Goal: Task Accomplishment & Management: Manage account settings

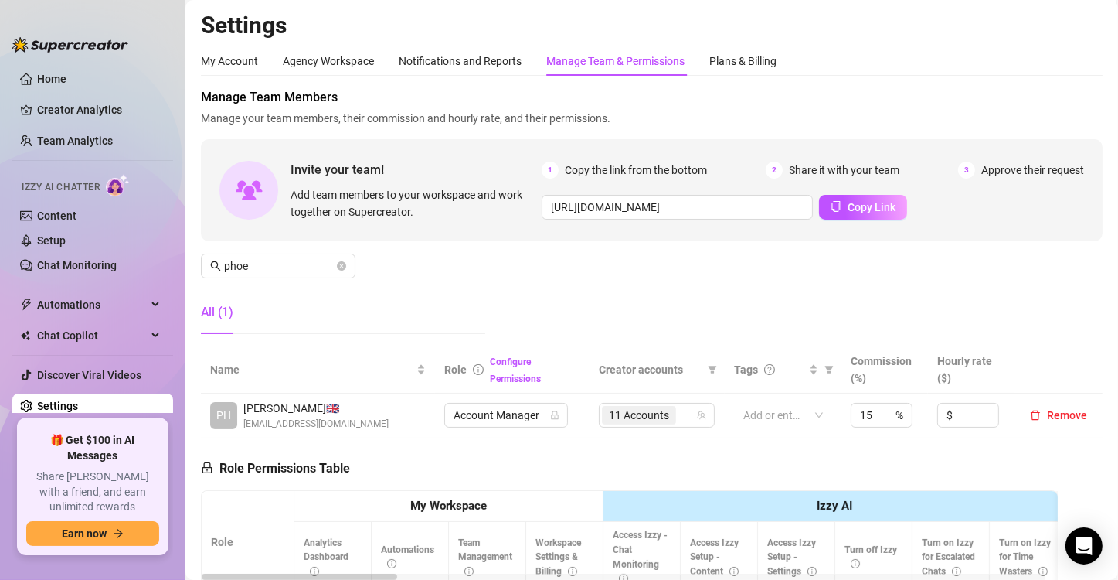
scroll to position [218, 0]
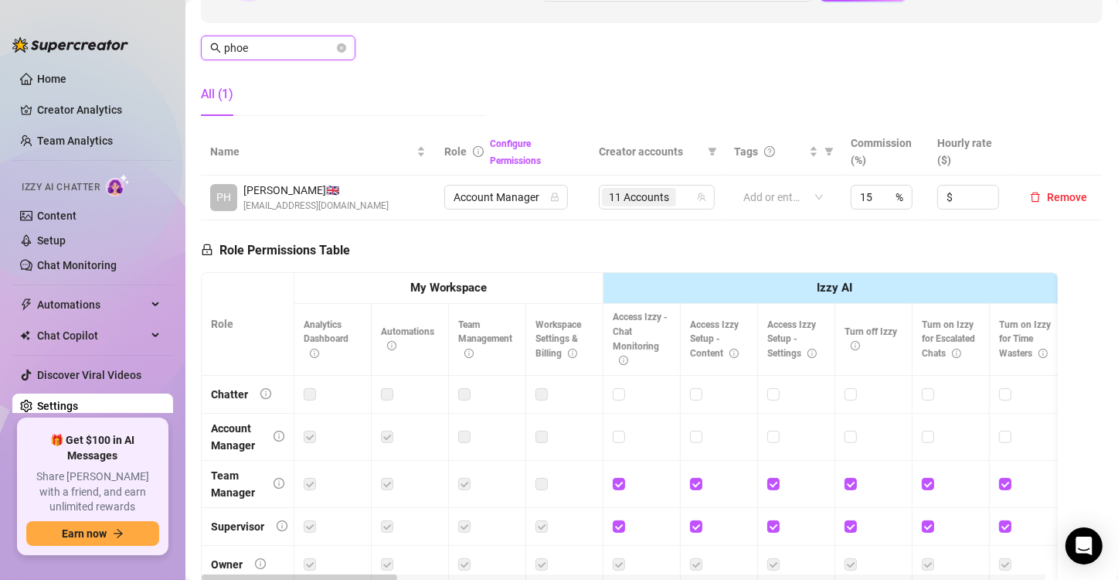
drag, startPoint x: 287, startPoint y: 43, endPoint x: 64, endPoint y: 18, distance: 224.0
click at [64, 18] on div "Home Creator Analytics Team Analytics Izzy AI Chatter Content Setup Chat Monito…" at bounding box center [559, 290] width 1118 height 580
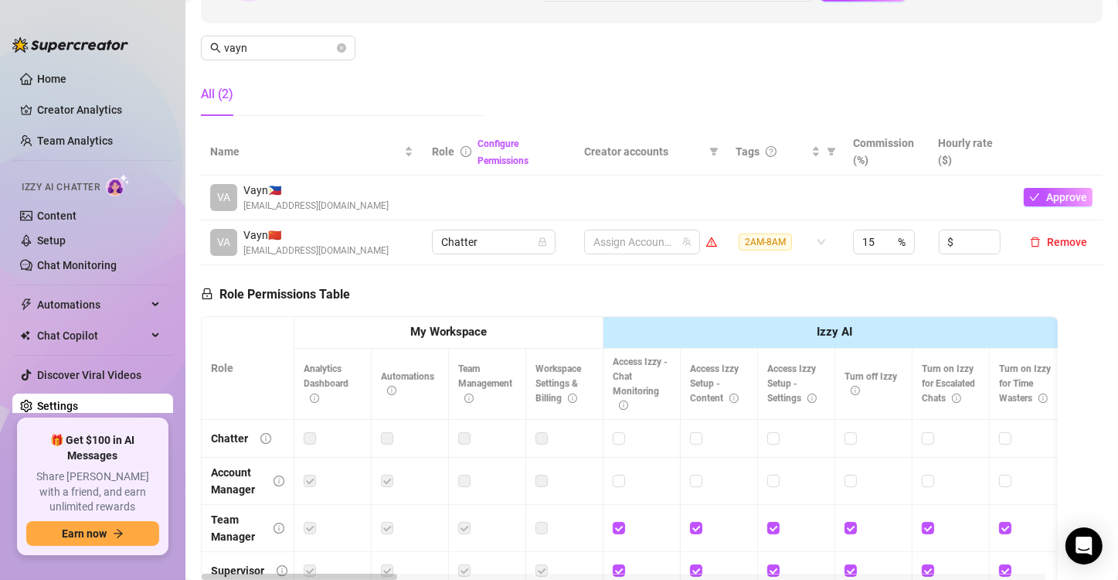
click at [267, 257] on td "VA Vayn 🇨🇳 [EMAIL_ADDRESS][DOMAIN_NAME]" at bounding box center [312, 242] width 222 height 45
click at [1053, 244] on span "Remove" at bounding box center [1067, 242] width 40 height 12
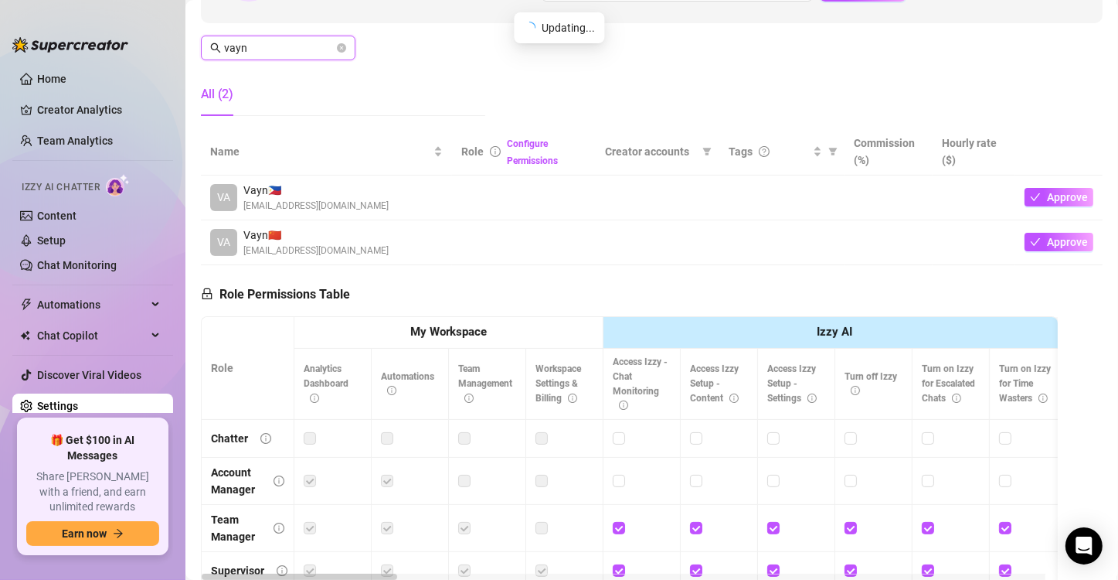
drag, startPoint x: 265, startPoint y: 43, endPoint x: 12, endPoint y: 12, distance: 255.3
click at [12, 12] on div "Home Creator Analytics Team Analytics Izzy AI Chatter Content Setup Chat Monito…" at bounding box center [559, 290] width 1118 height 580
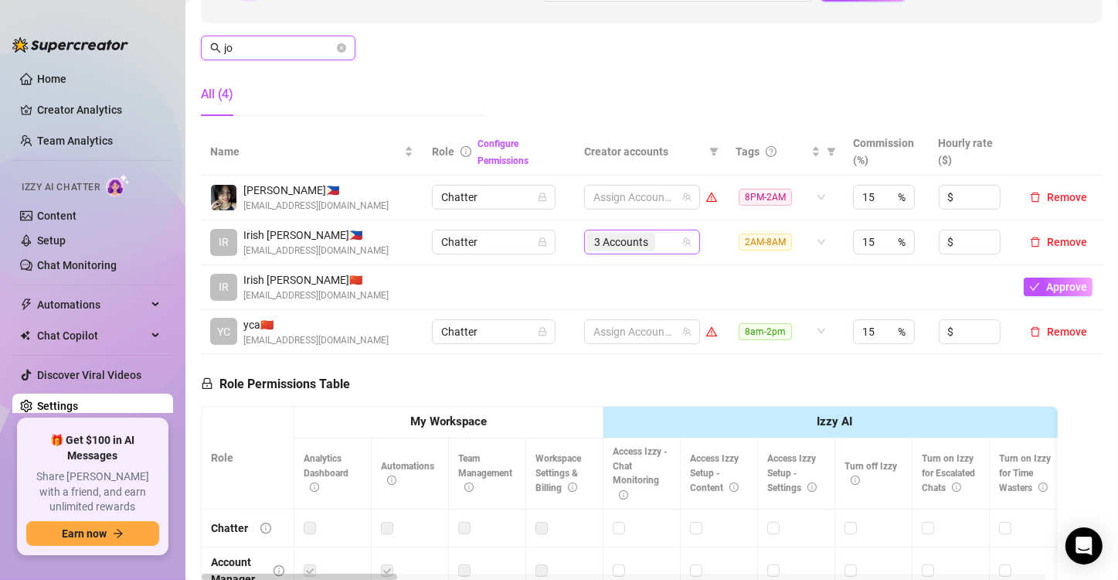
click at [655, 241] on div "3 Accounts" at bounding box center [634, 242] width 94 height 22
type input "jo"
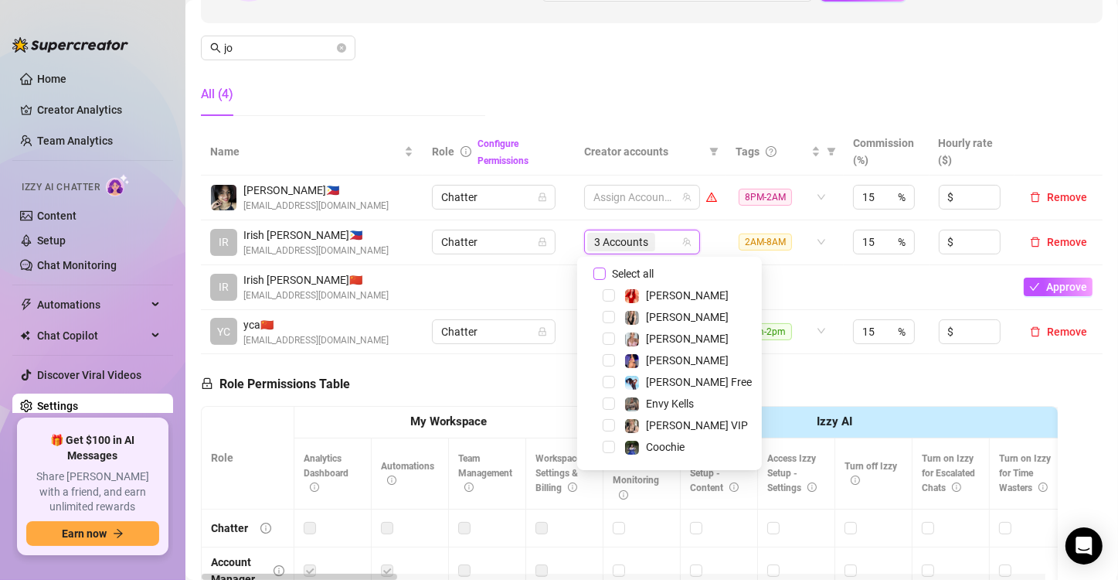
click at [596, 268] on input "Select all" at bounding box center [599, 273] width 12 height 12
checkbox input "false"
click at [781, 265] on td at bounding box center [784, 287] width 117 height 45
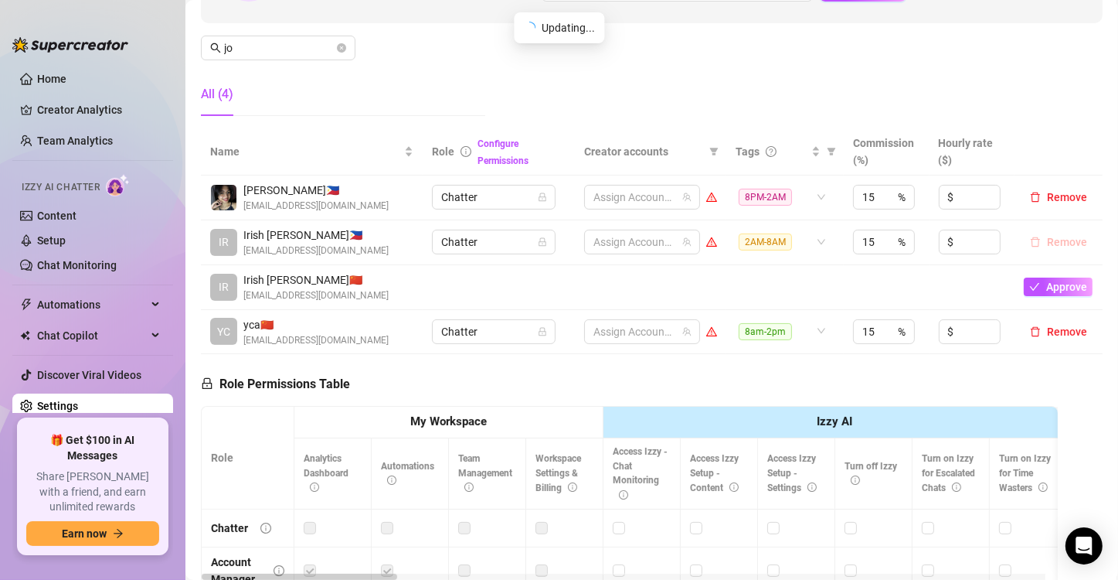
click at [1047, 242] on span "Remove" at bounding box center [1067, 242] width 40 height 12
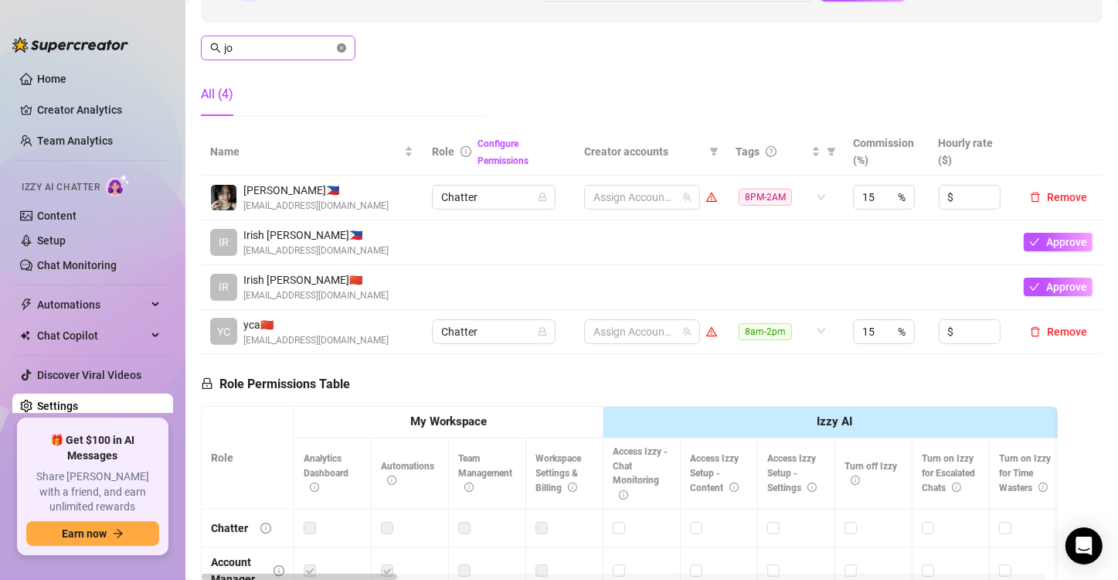
click at [342, 49] on icon "close-circle" at bounding box center [341, 47] width 9 height 9
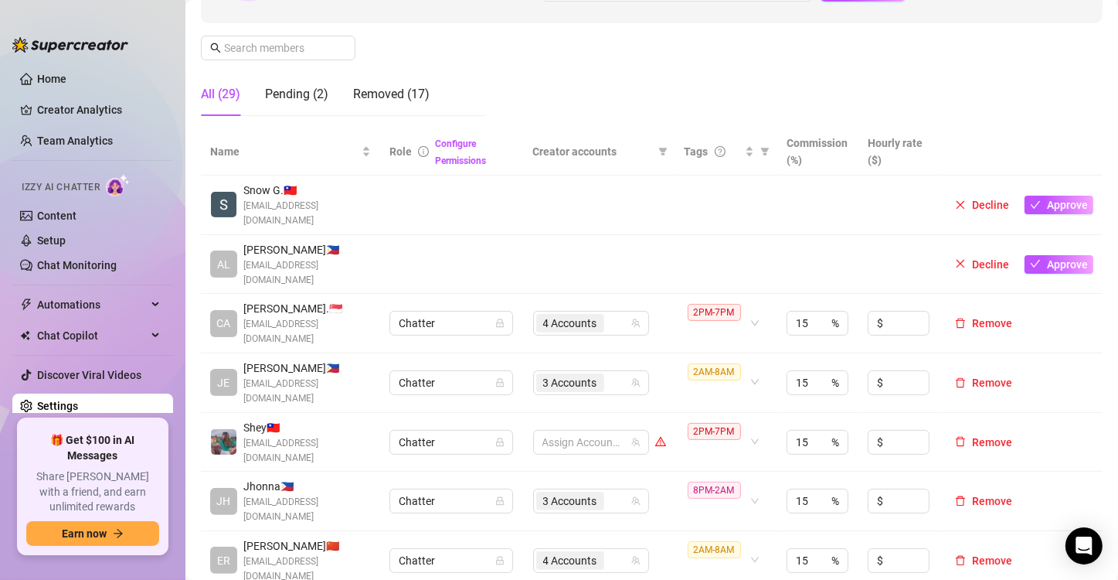
click at [444, 235] on td at bounding box center [452, 265] width 144 height 60
click at [284, 105] on div "Pending (2)" at bounding box center [296, 94] width 63 height 43
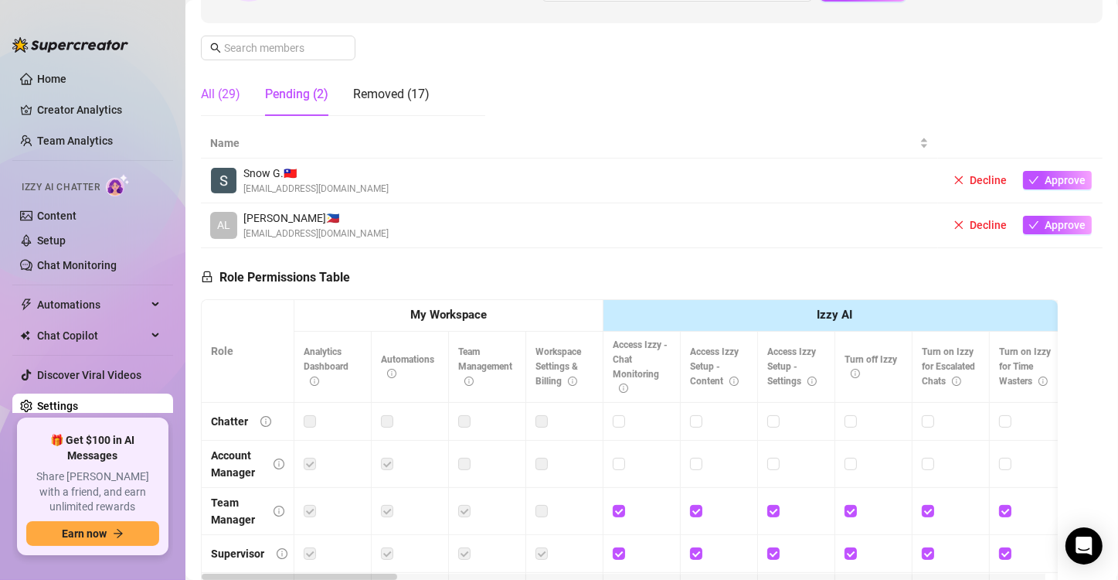
click at [208, 95] on div "All (29)" at bounding box center [220, 94] width 39 height 19
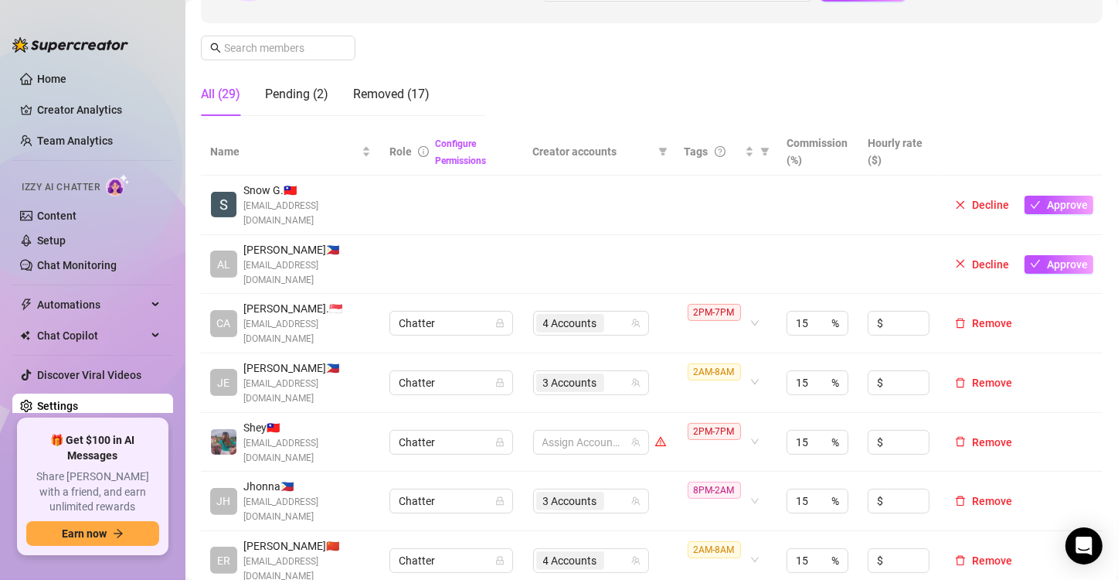
click at [441, 197] on td at bounding box center [452, 205] width 144 height 60
